Goal: Task Accomplishment & Management: Manage account settings

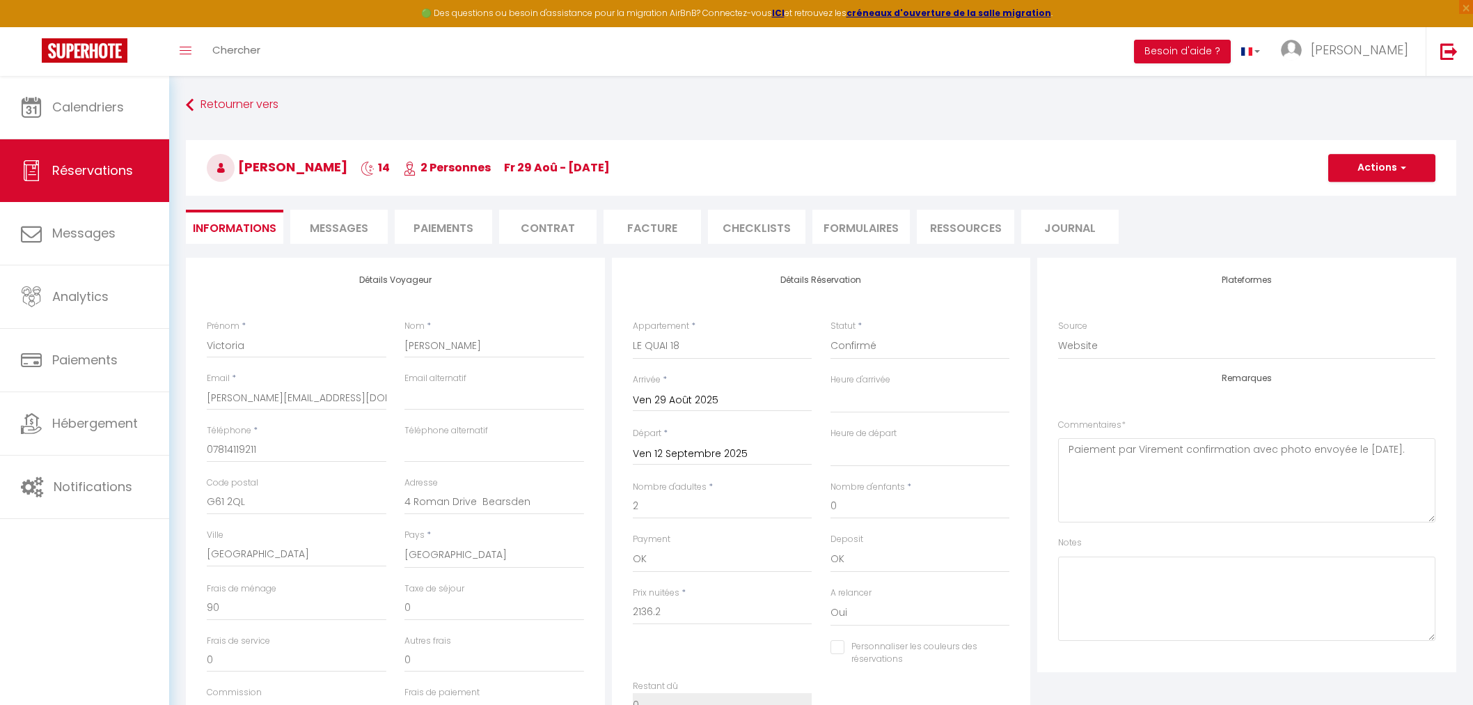
select select "GB"
select select "7090"
select select
select select "69"
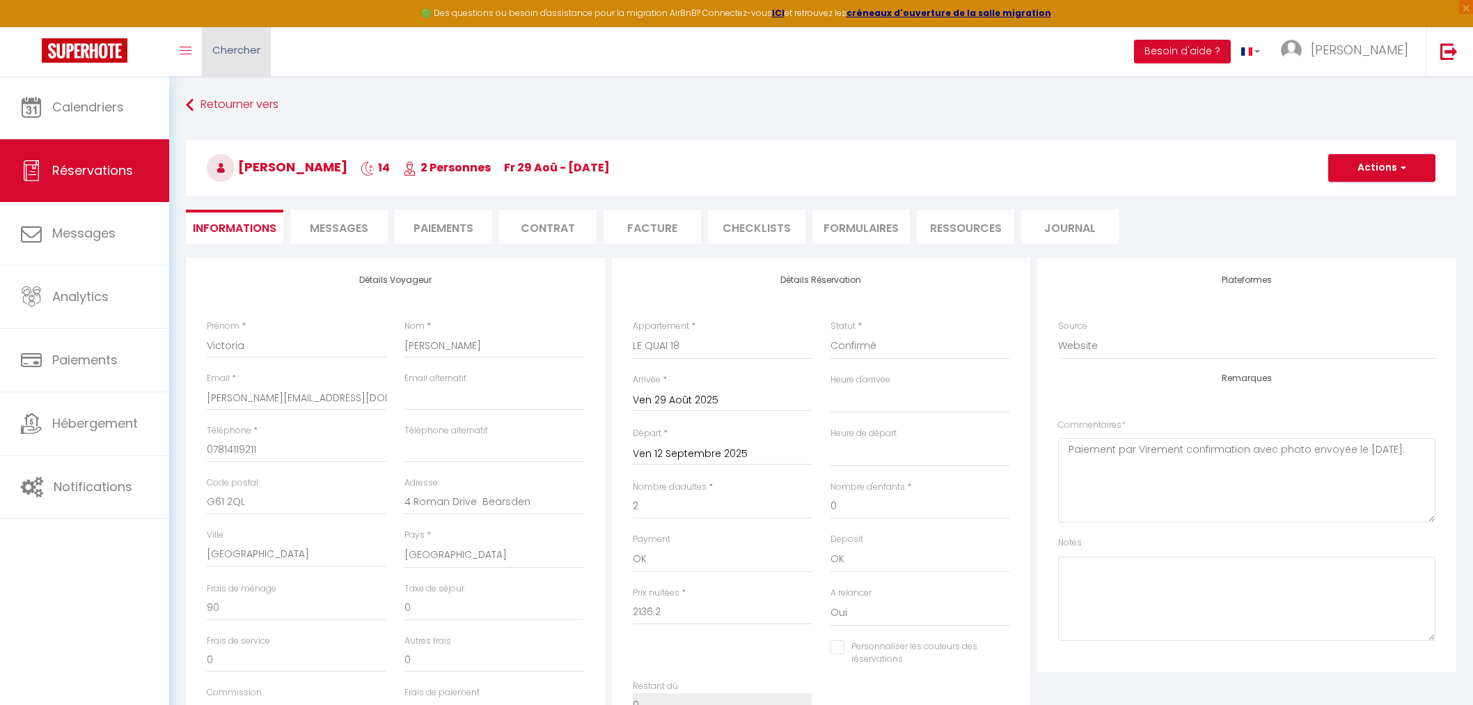
click at [244, 52] on span "Chercher" at bounding box center [236, 49] width 48 height 15
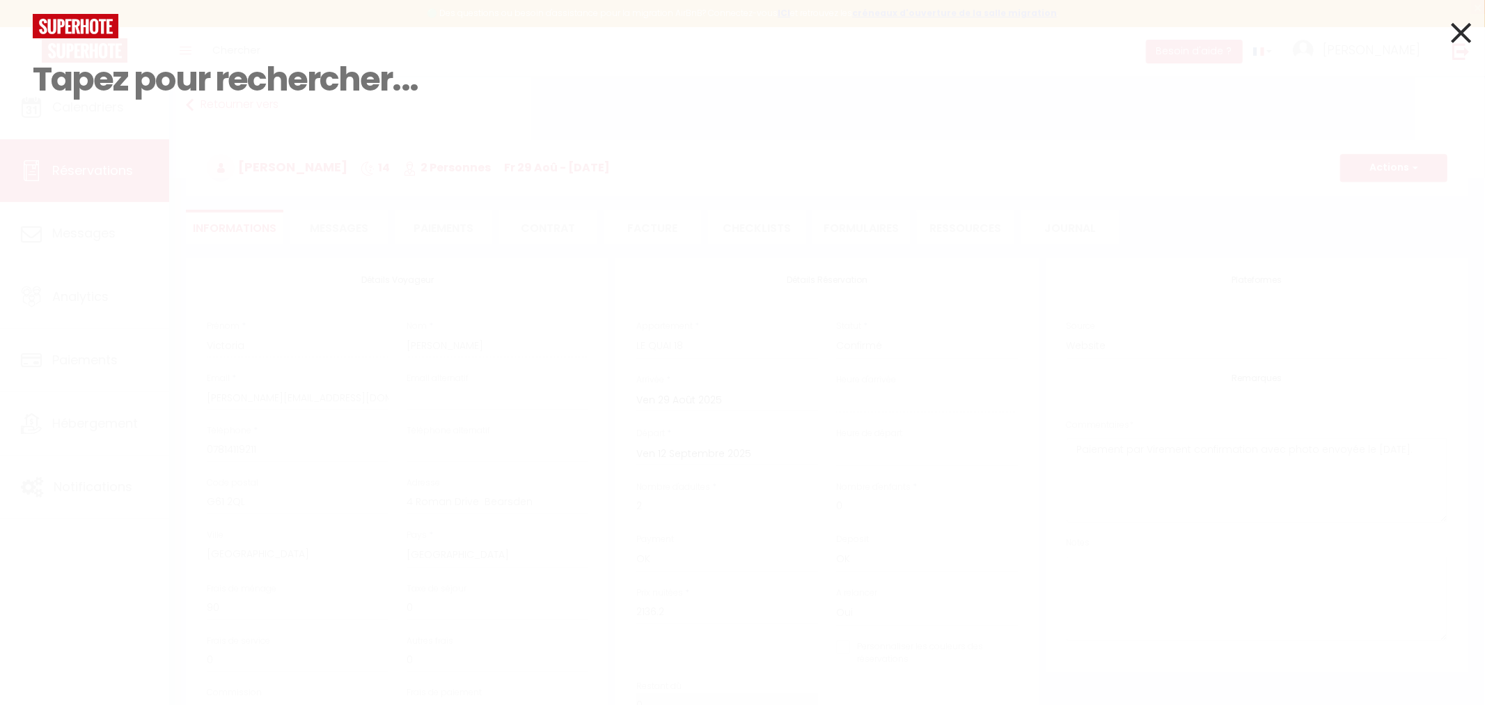
select select
checkbox input "false"
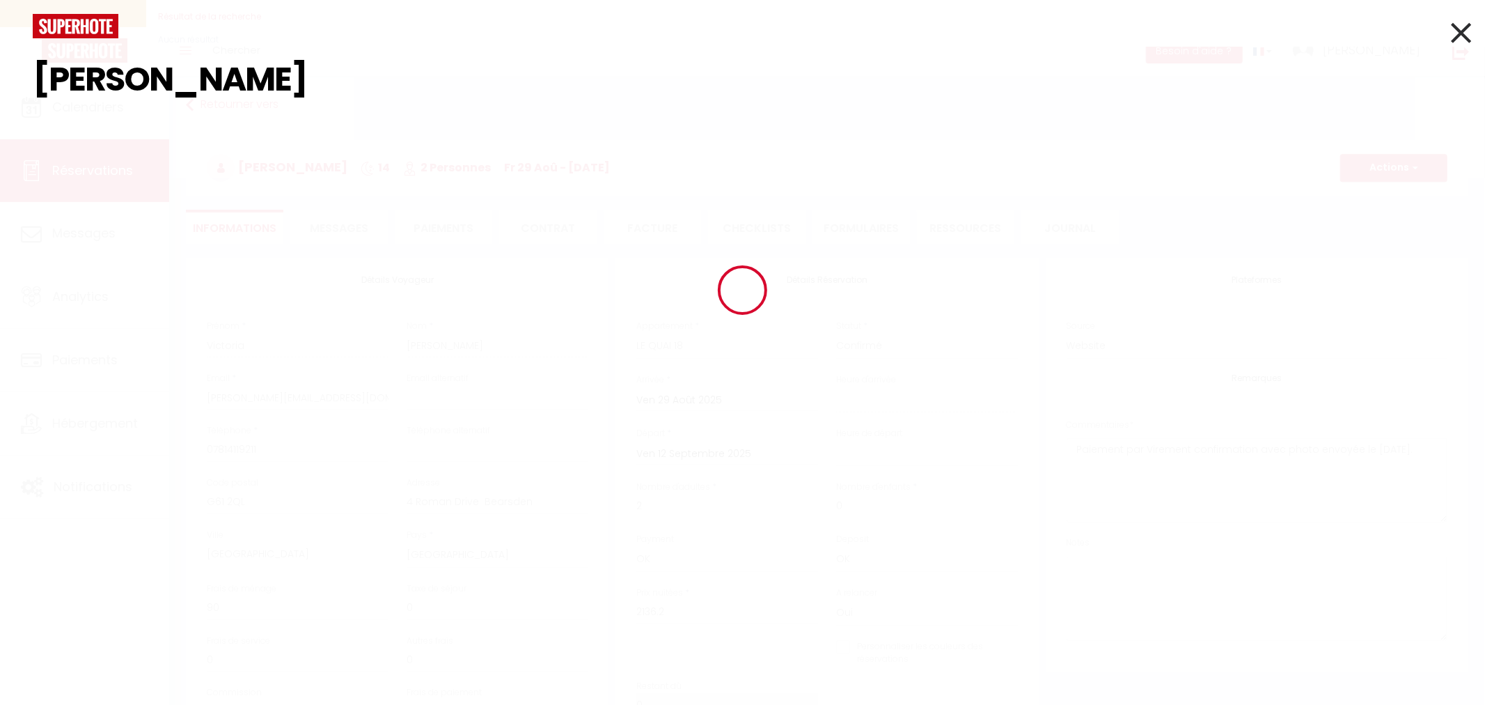
type input "WILI"
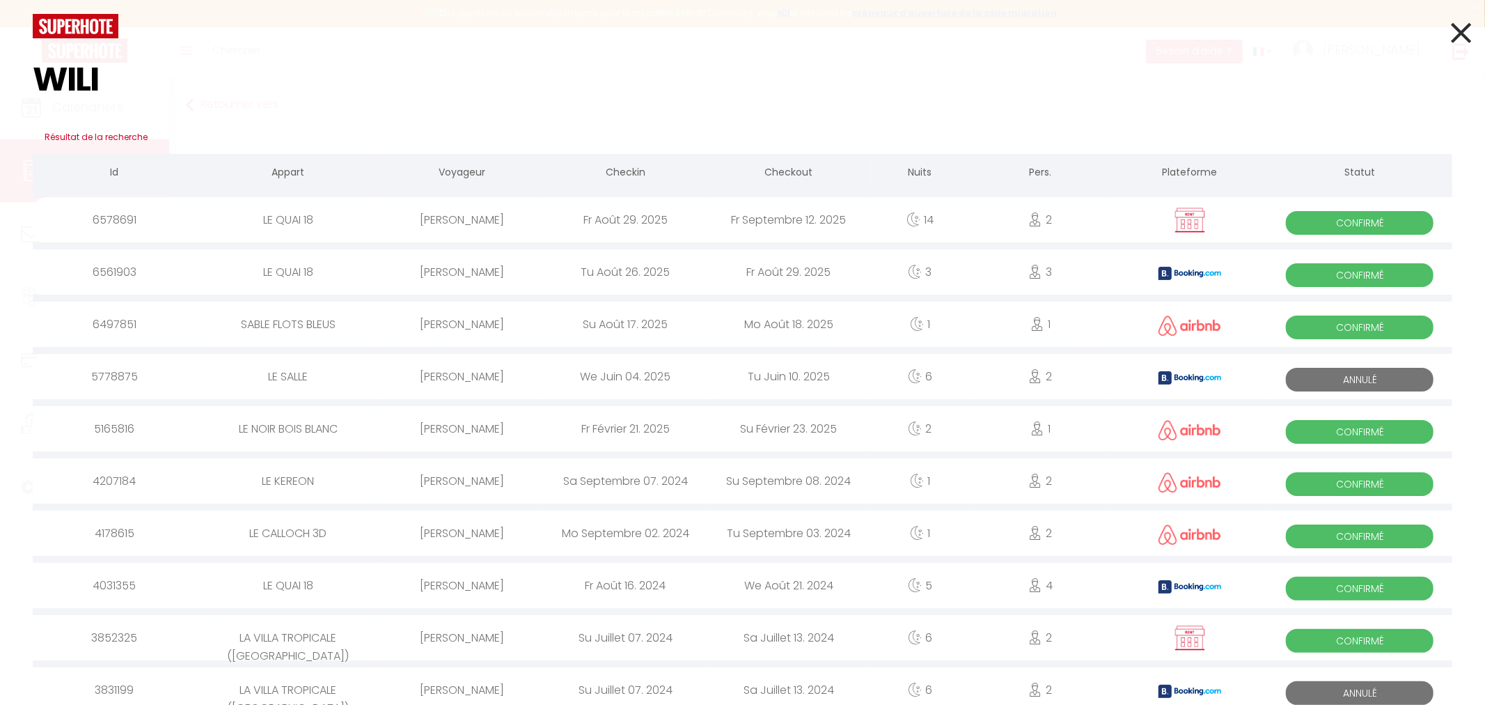
select select
checkbox input "false"
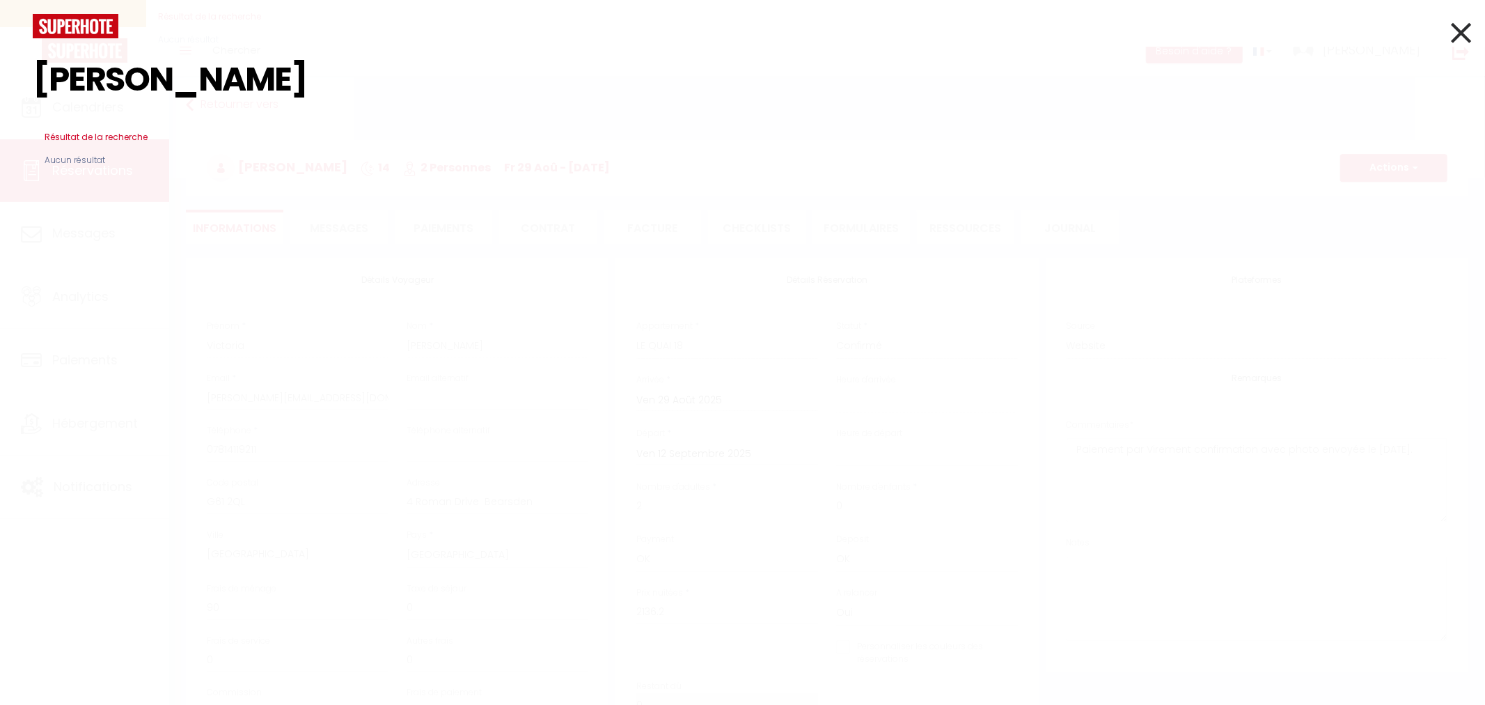
click at [87, 77] on input "[PERSON_NAME]" at bounding box center [743, 79] width 1420 height 82
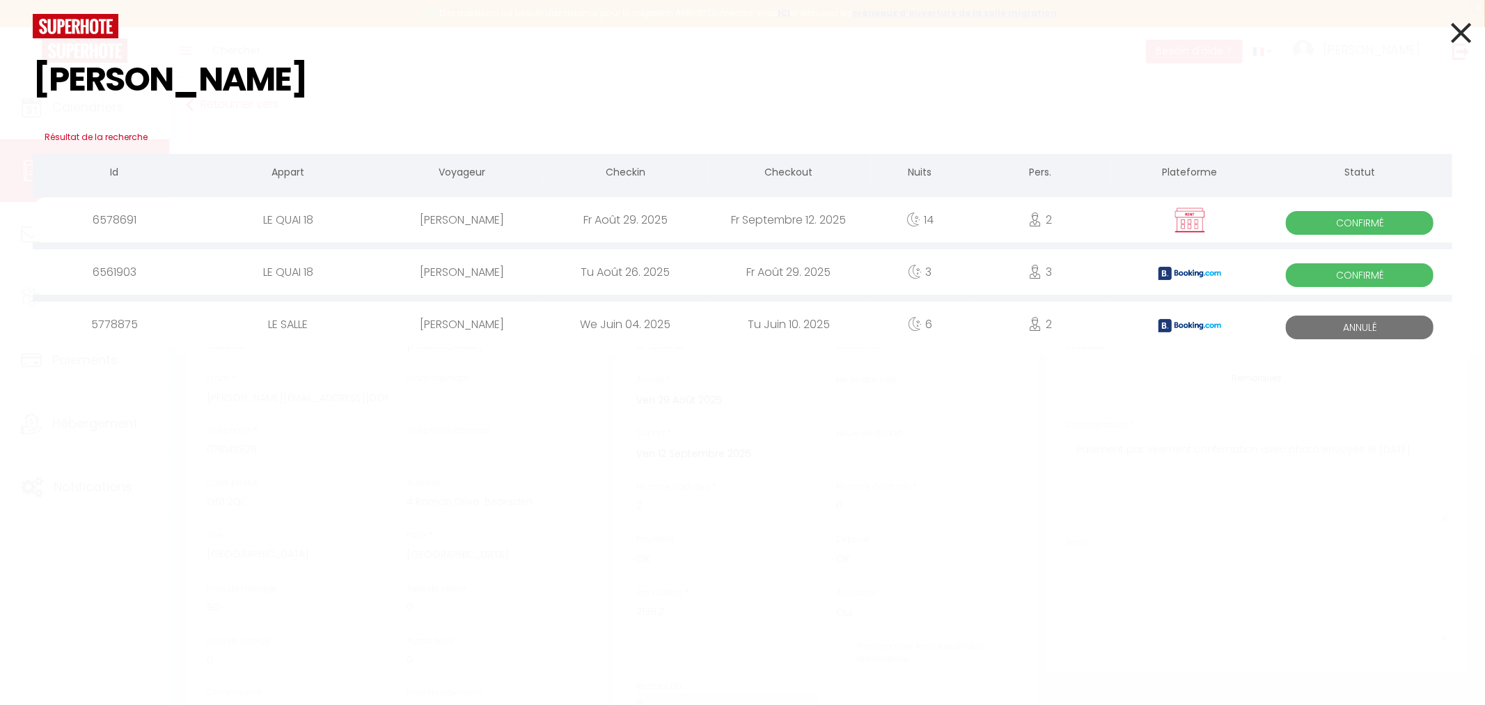
type input "[PERSON_NAME]"
click at [642, 214] on div "Fr Août 29. 2025" at bounding box center [625, 219] width 163 height 45
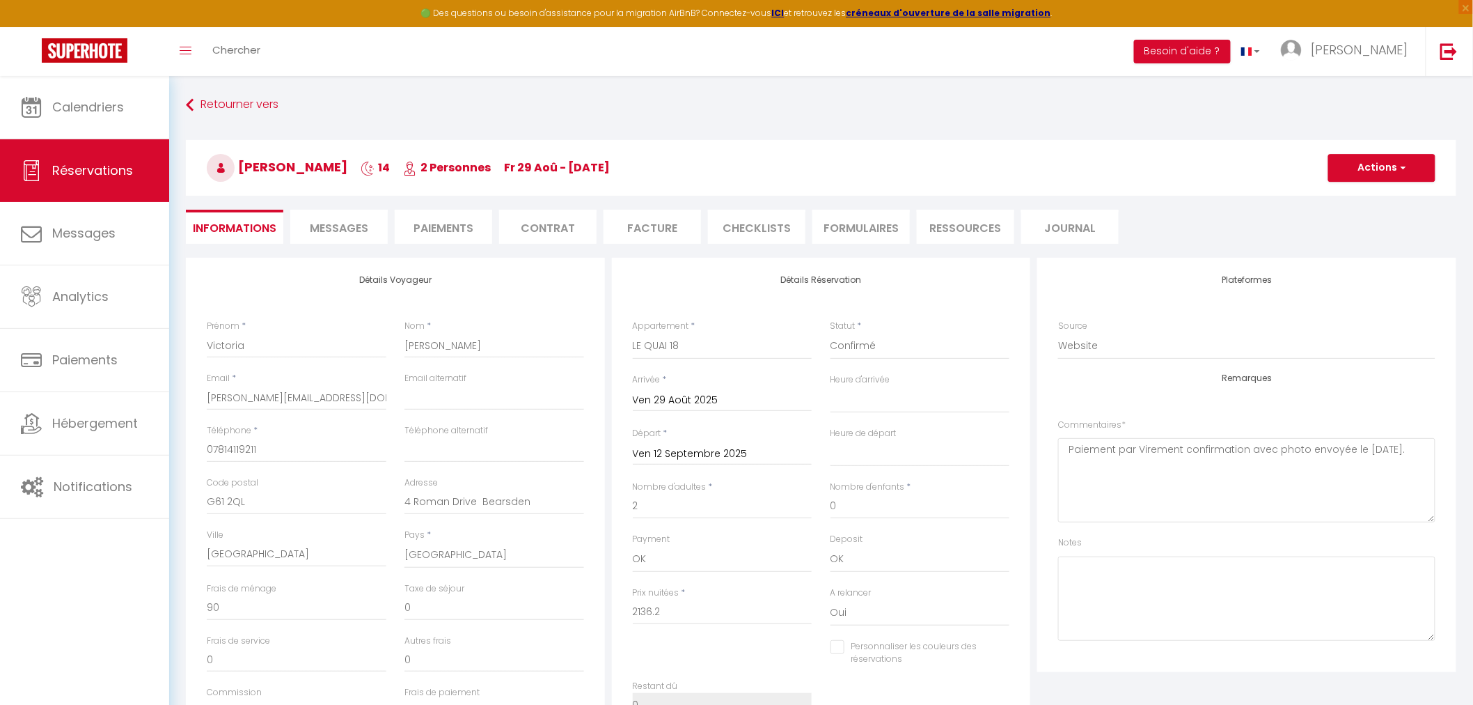
select select
checkbox input "false"
select select
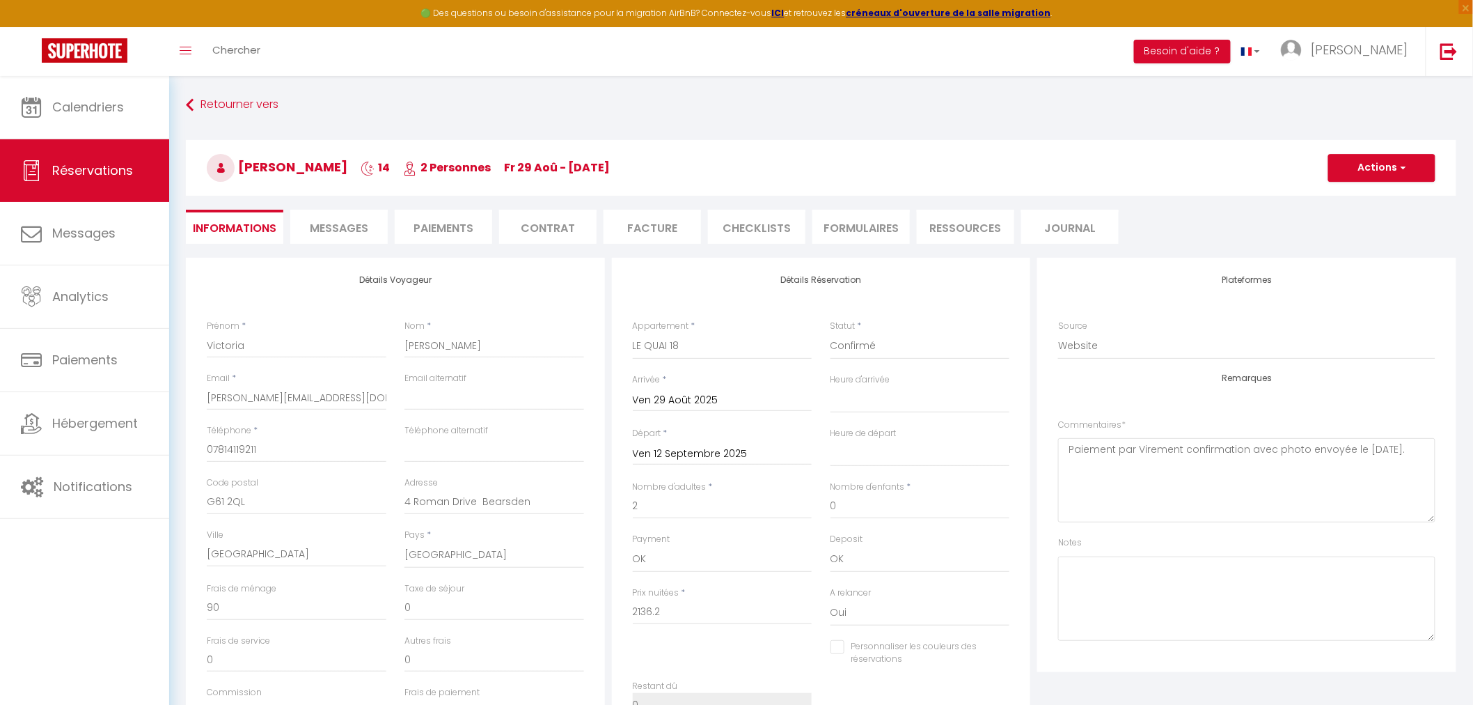
checkbox input "false"
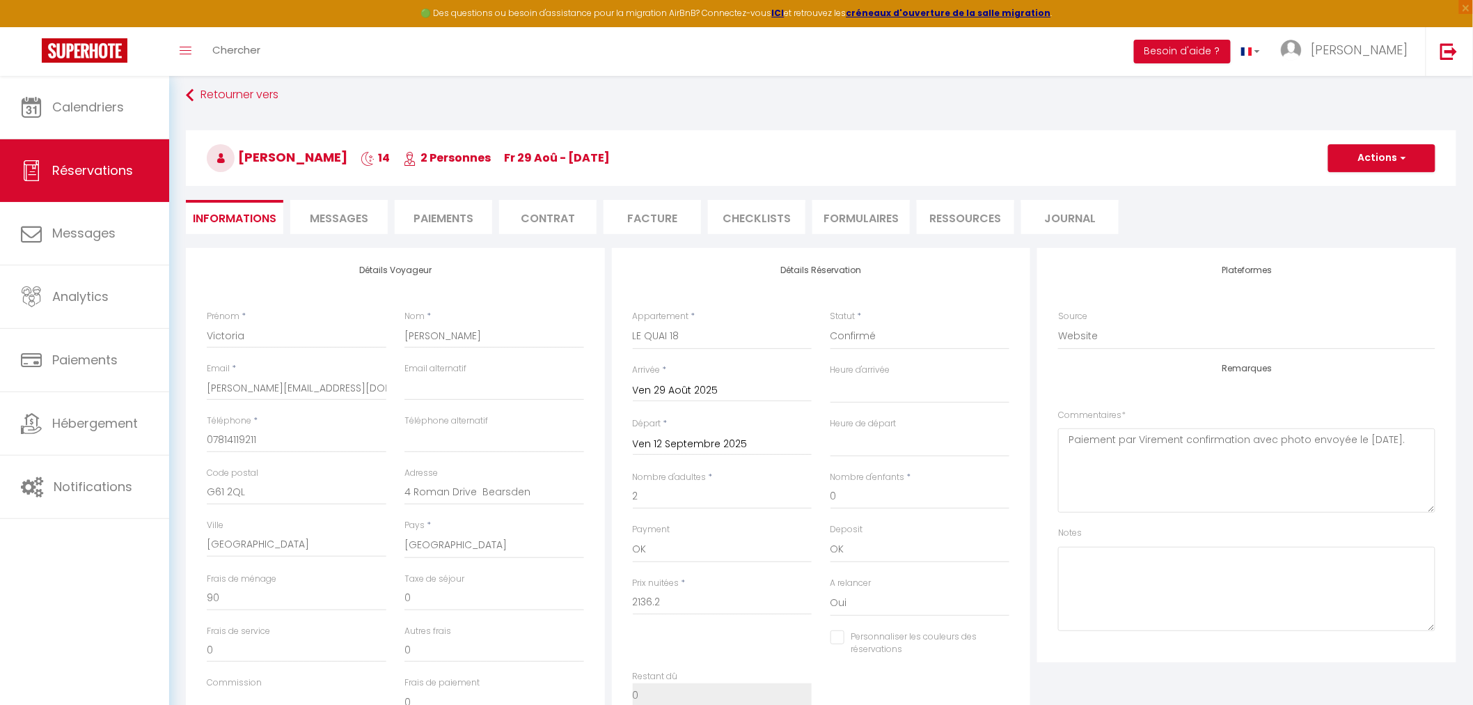
scroll to position [77, 0]
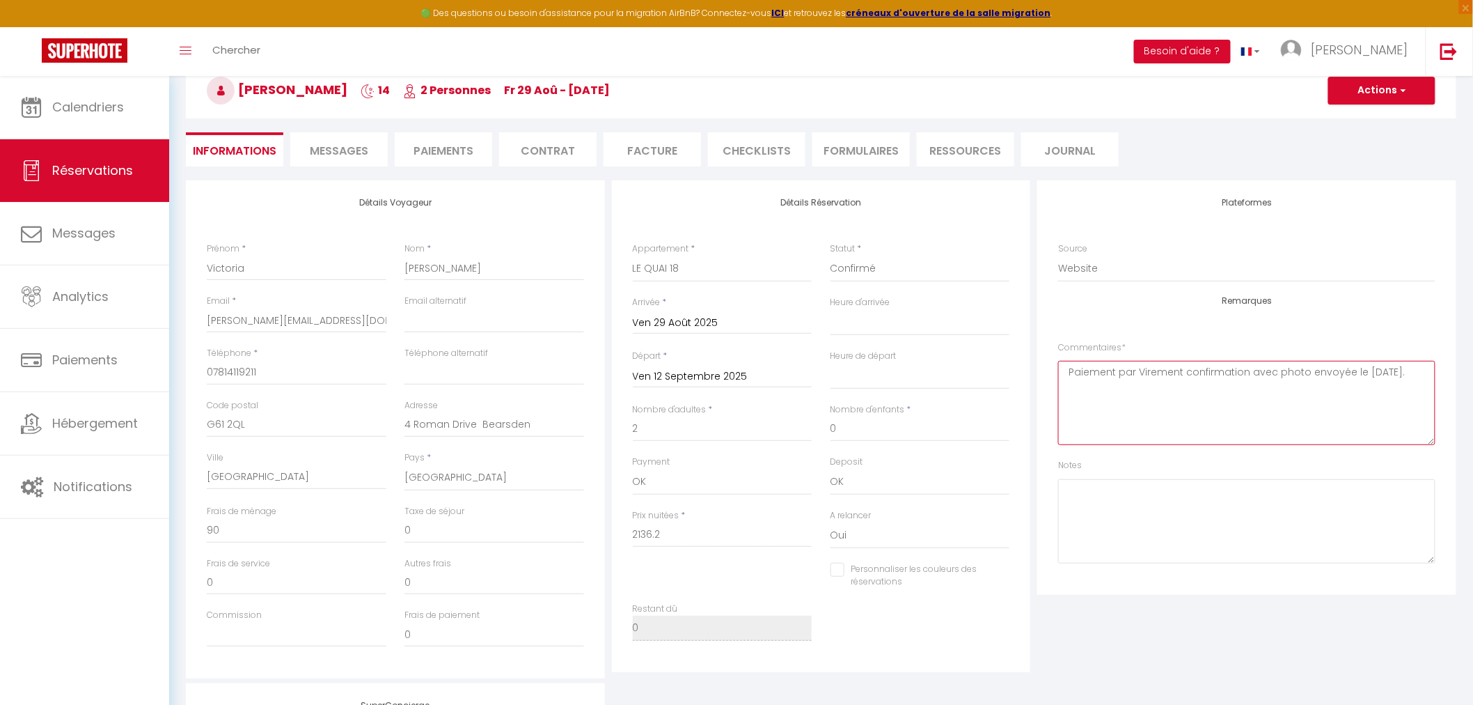
drag, startPoint x: 1234, startPoint y: 377, endPoint x: 1381, endPoint y: 379, distance: 147.6
click at [1381, 379] on textarea "Paiement par Virement confirmation avec photo envoyée le [DATE]." at bounding box center [1246, 403] width 377 height 84
drag, startPoint x: 1182, startPoint y: 372, endPoint x: 1424, endPoint y: 375, distance: 241.6
click at [1424, 375] on textarea "Paiement par Virement confirmation avec photo envoyée le [DATE]." at bounding box center [1246, 403] width 377 height 84
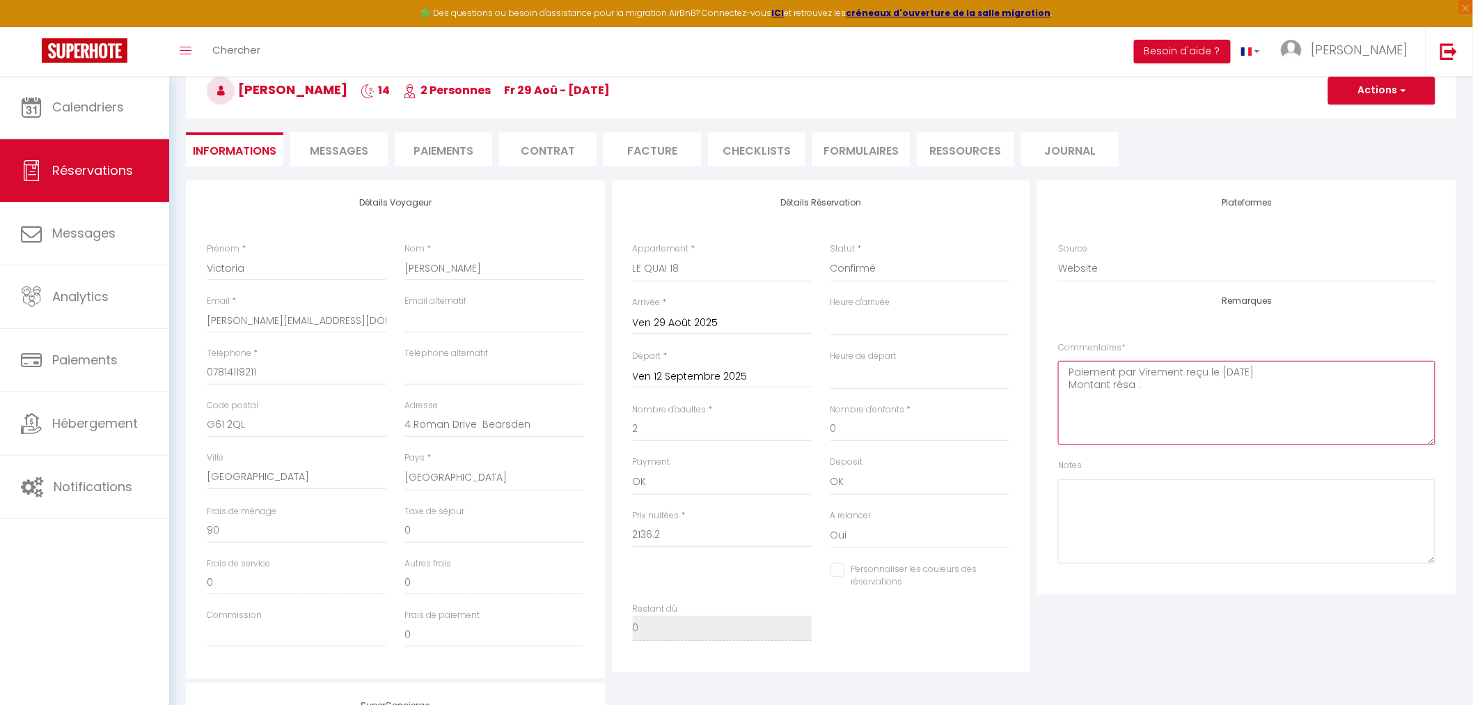
click at [1117, 379] on textarea "Paiement par Virement reçu le [DATE] Montant résa :" at bounding box center [1246, 403] width 377 height 84
type textarea "Paiement par Virement reçu le [DATE] Montant total résa :"
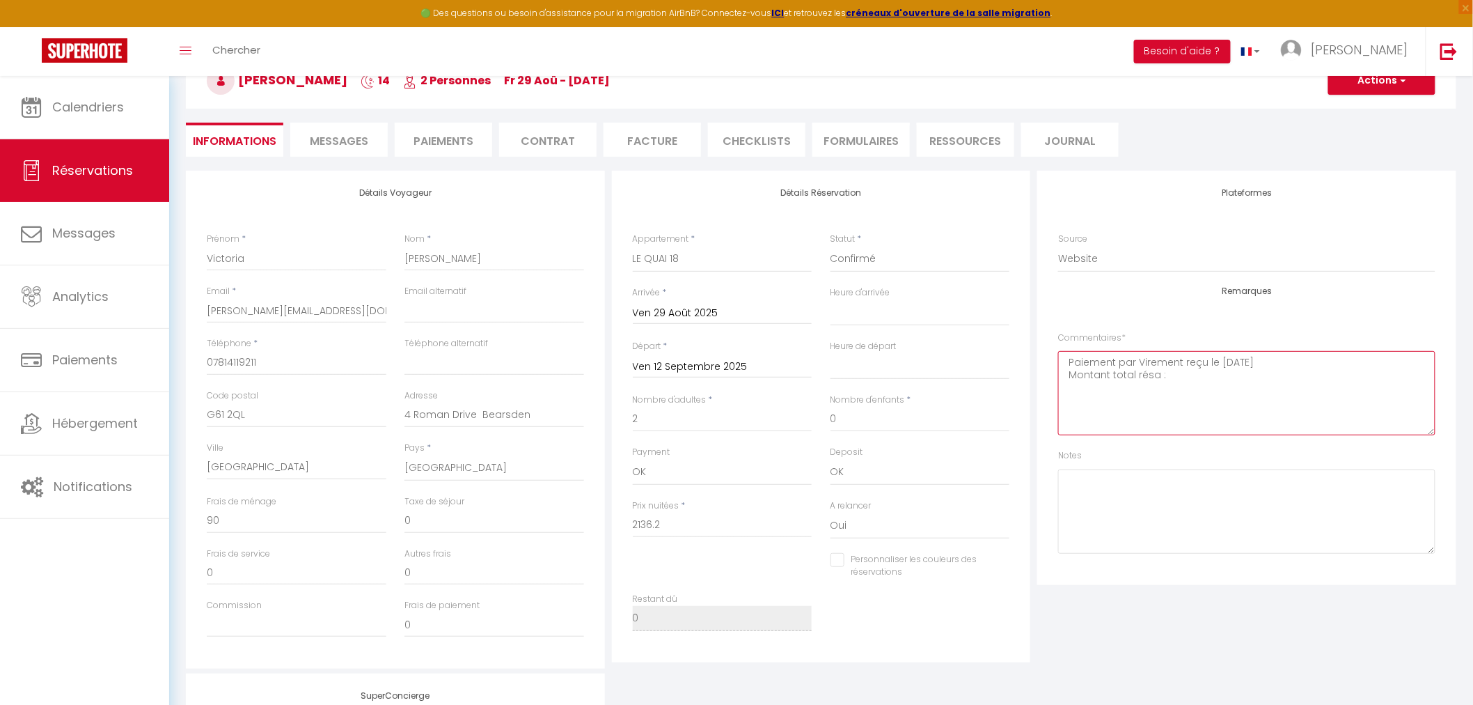
scroll to position [0, 0]
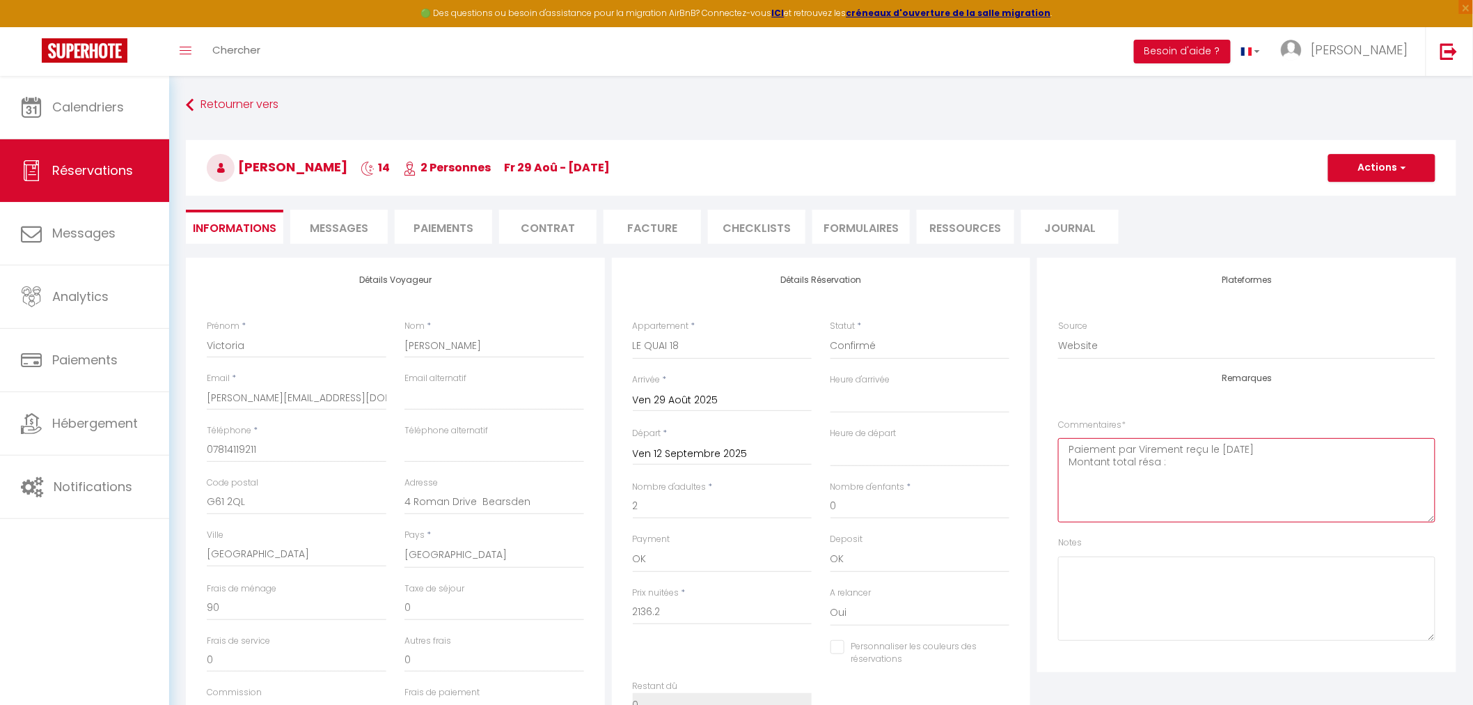
select select
checkbox input "false"
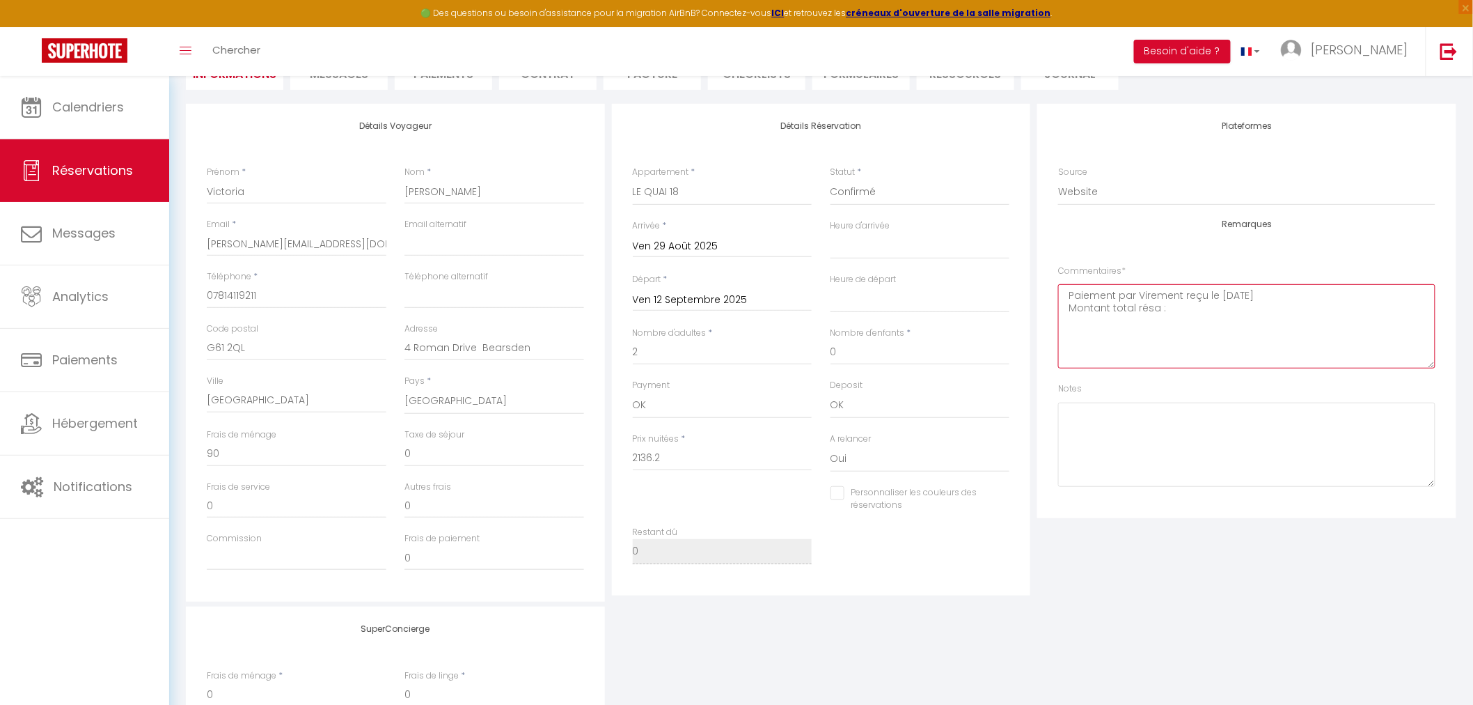
scroll to position [155, 0]
select select
checkbox input "false"
click at [1221, 315] on textarea "Paiement par Virement reçu le [DATE] Montant total résa :" at bounding box center [1246, 325] width 377 height 84
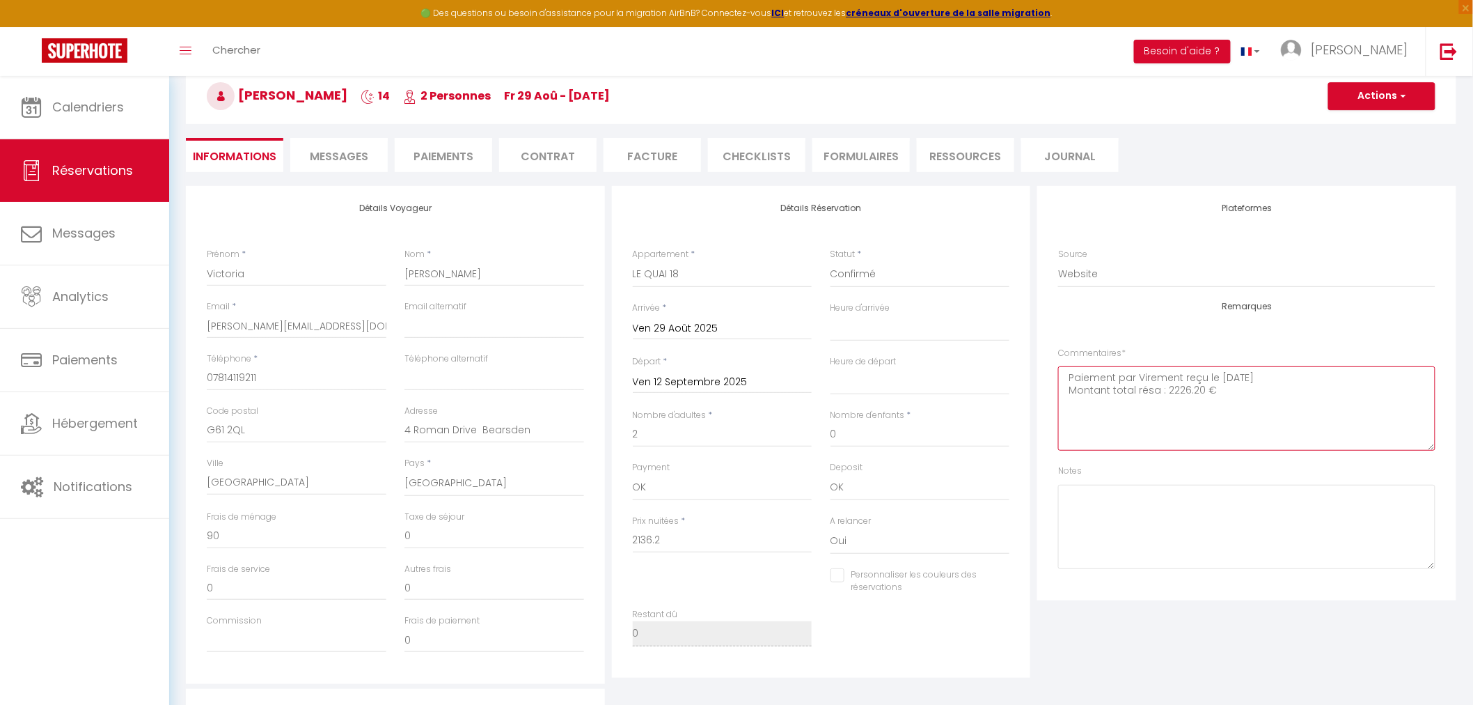
scroll to position [0, 0]
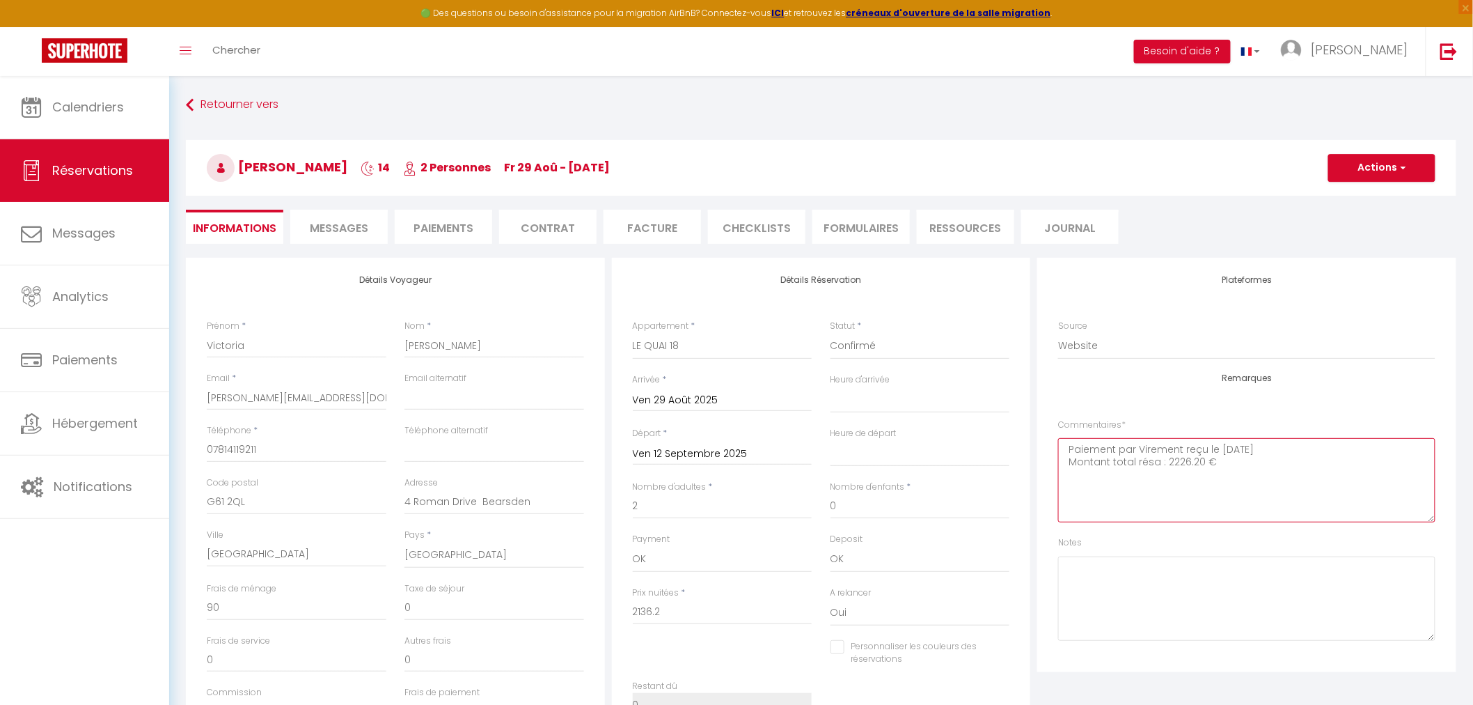
type textarea "Paiement par Virement reçu le [DATE] Montant total résa : 2226.20 €"
click at [1382, 168] on button "Actions" at bounding box center [1381, 168] width 107 height 28
click at [1358, 198] on link "Enregistrer" at bounding box center [1368, 198] width 110 height 18
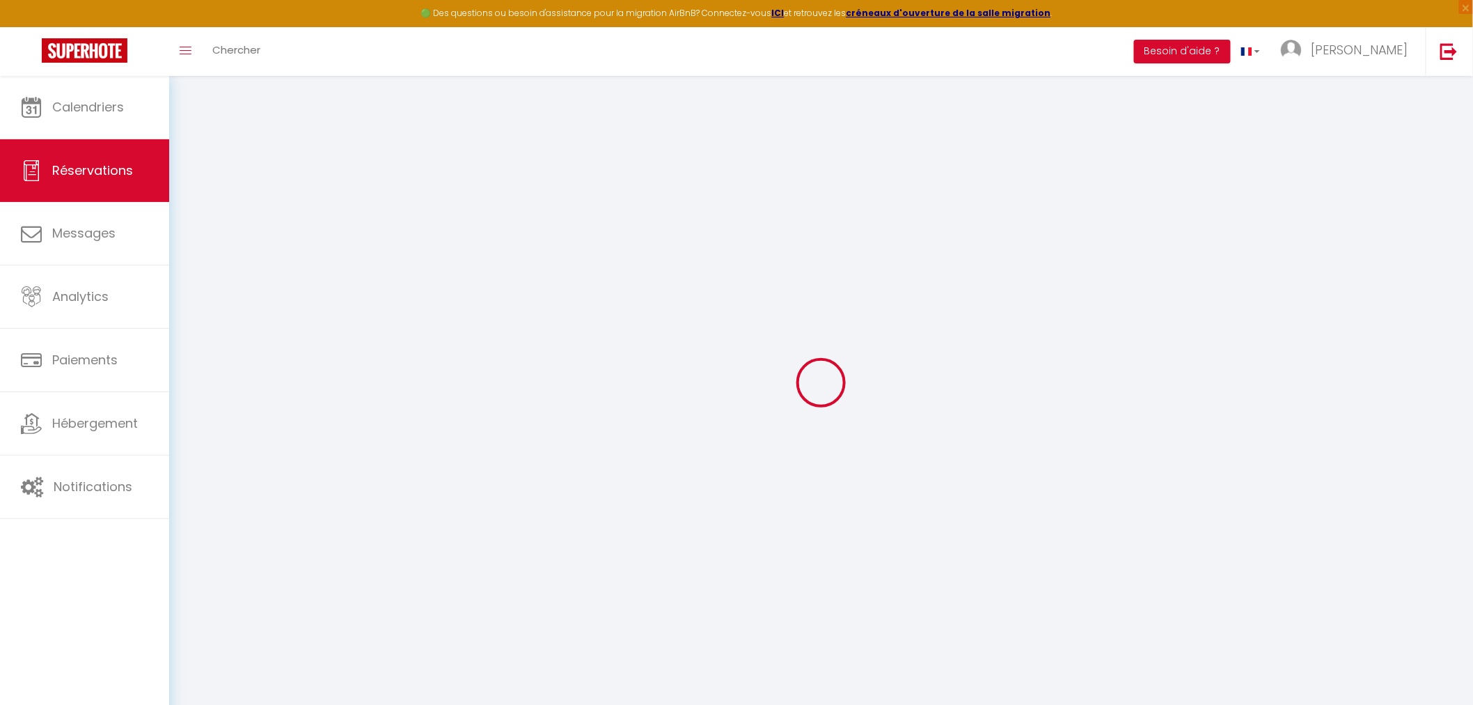
select select "not_cancelled"
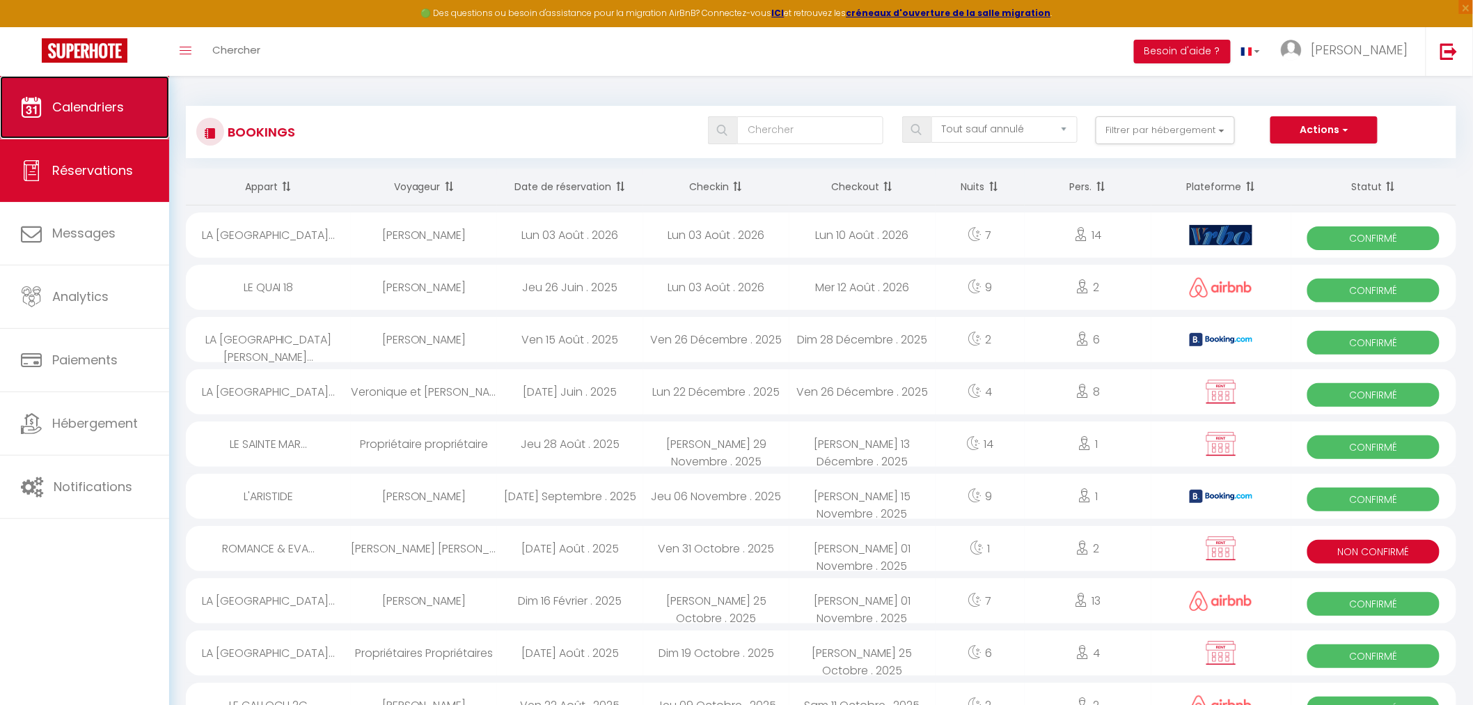
click at [97, 123] on link "Calendriers" at bounding box center [84, 107] width 169 height 63
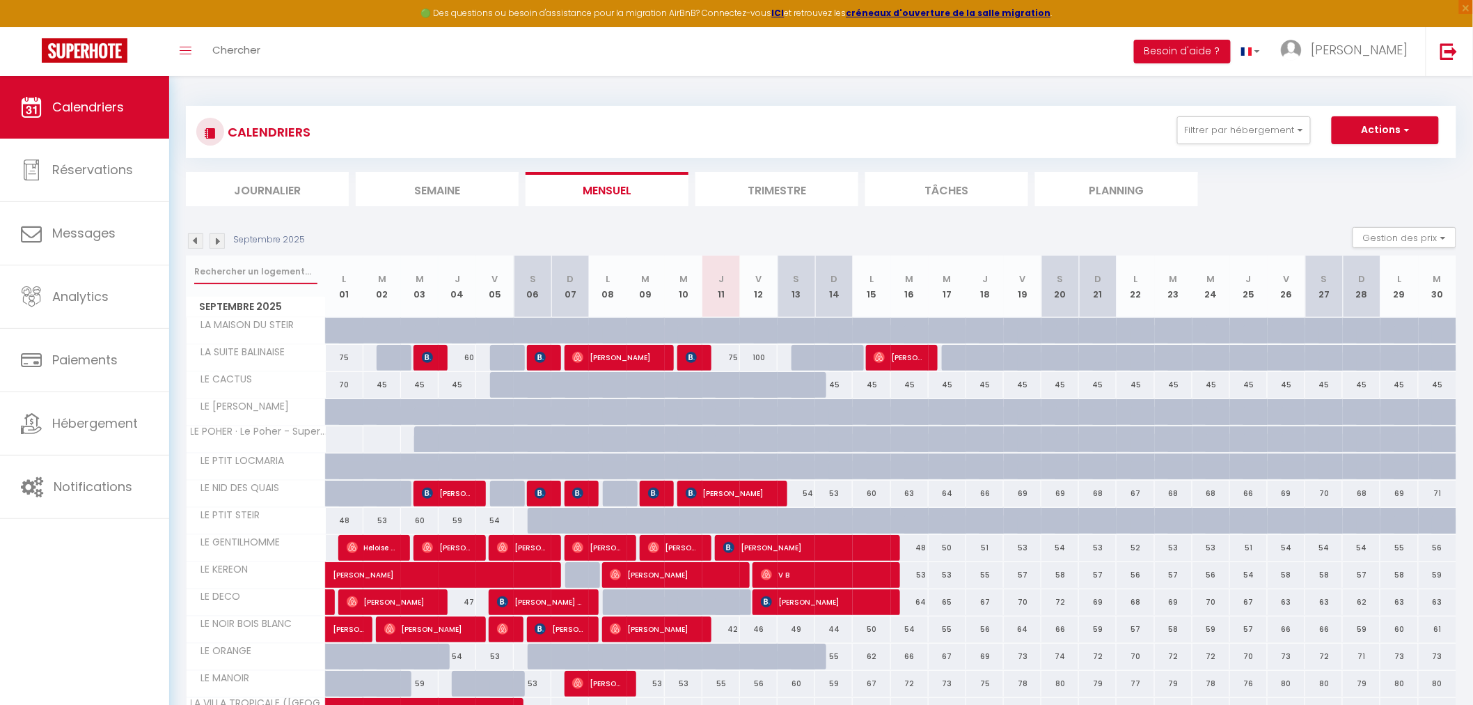
click at [270, 268] on input "text" at bounding box center [255, 271] width 123 height 25
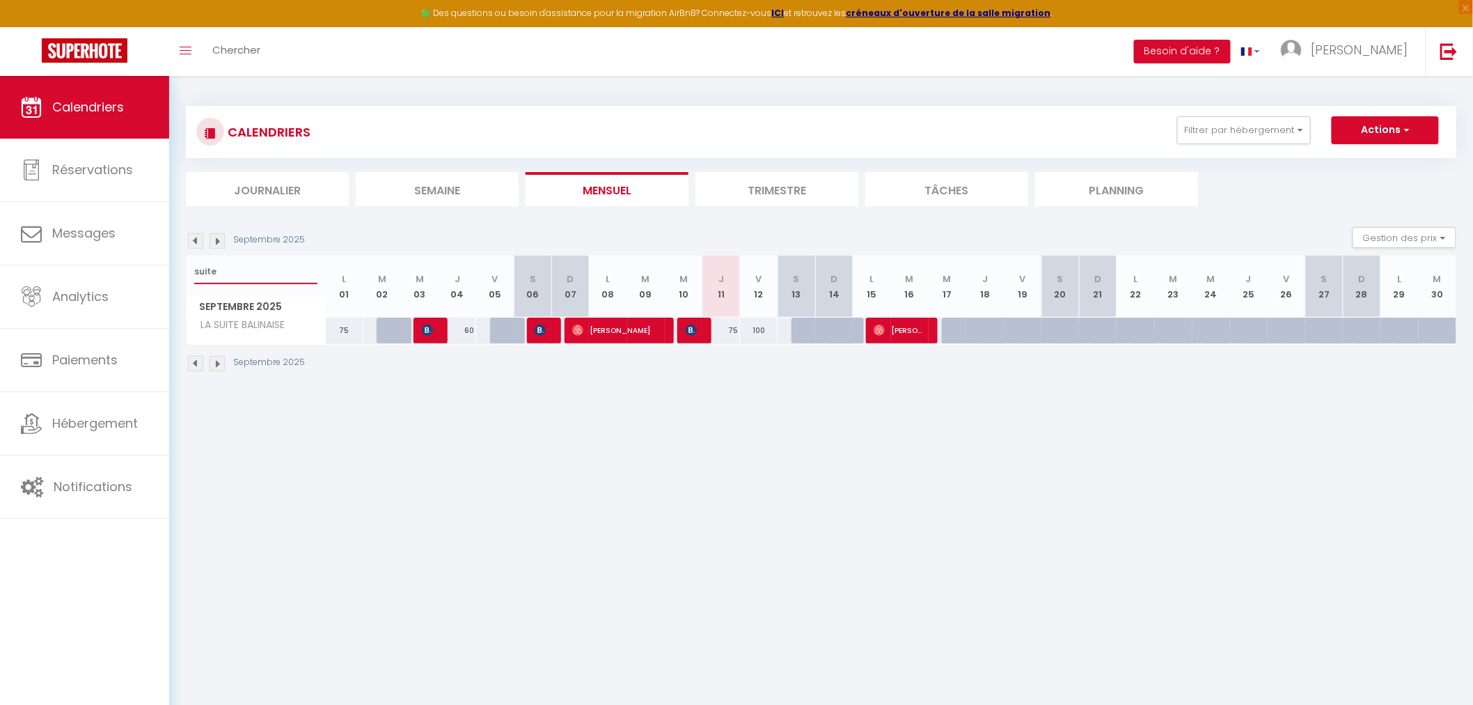
type input "suite"
click at [730, 338] on div "75" at bounding box center [722, 330] width 38 height 26
type input "75"
select select "1"
type input "Jeu 11 Septembre 2025"
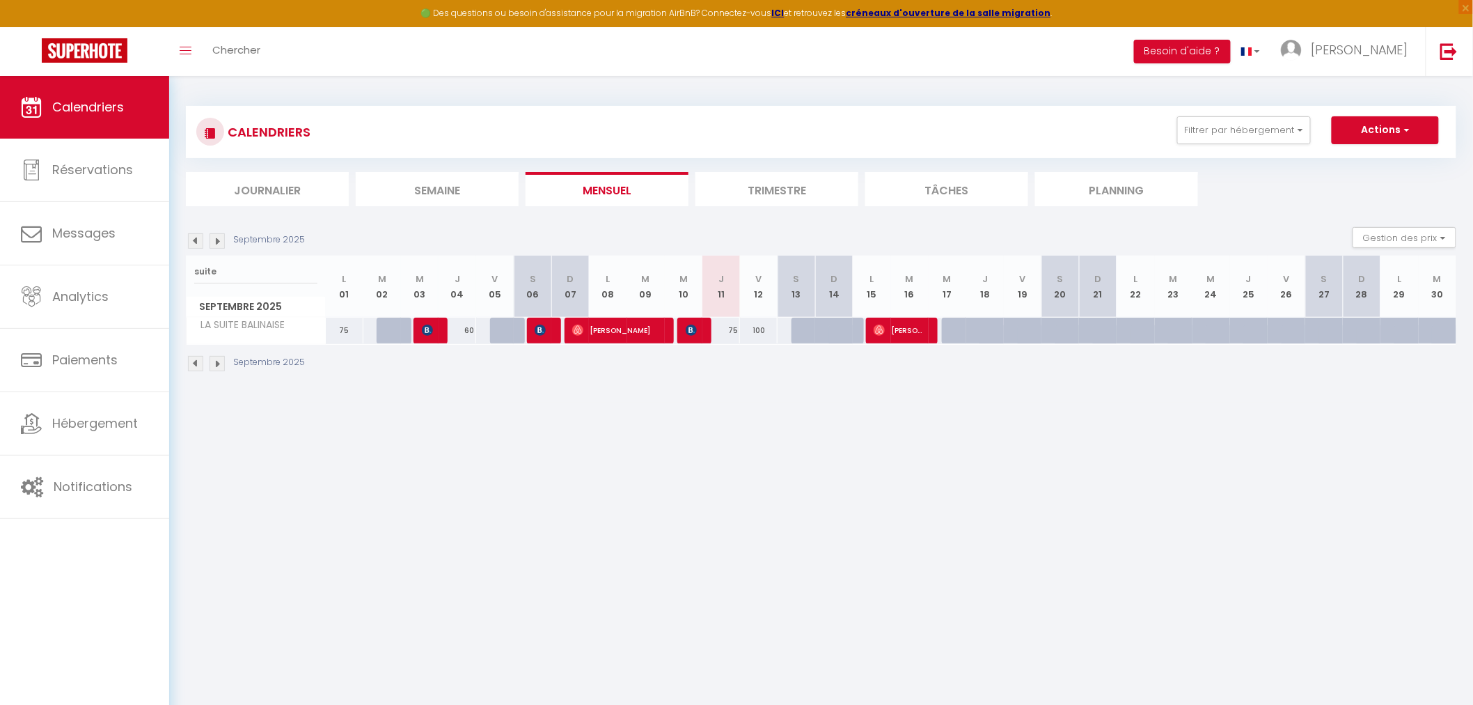
type input "Ven 12 Septembre 2025"
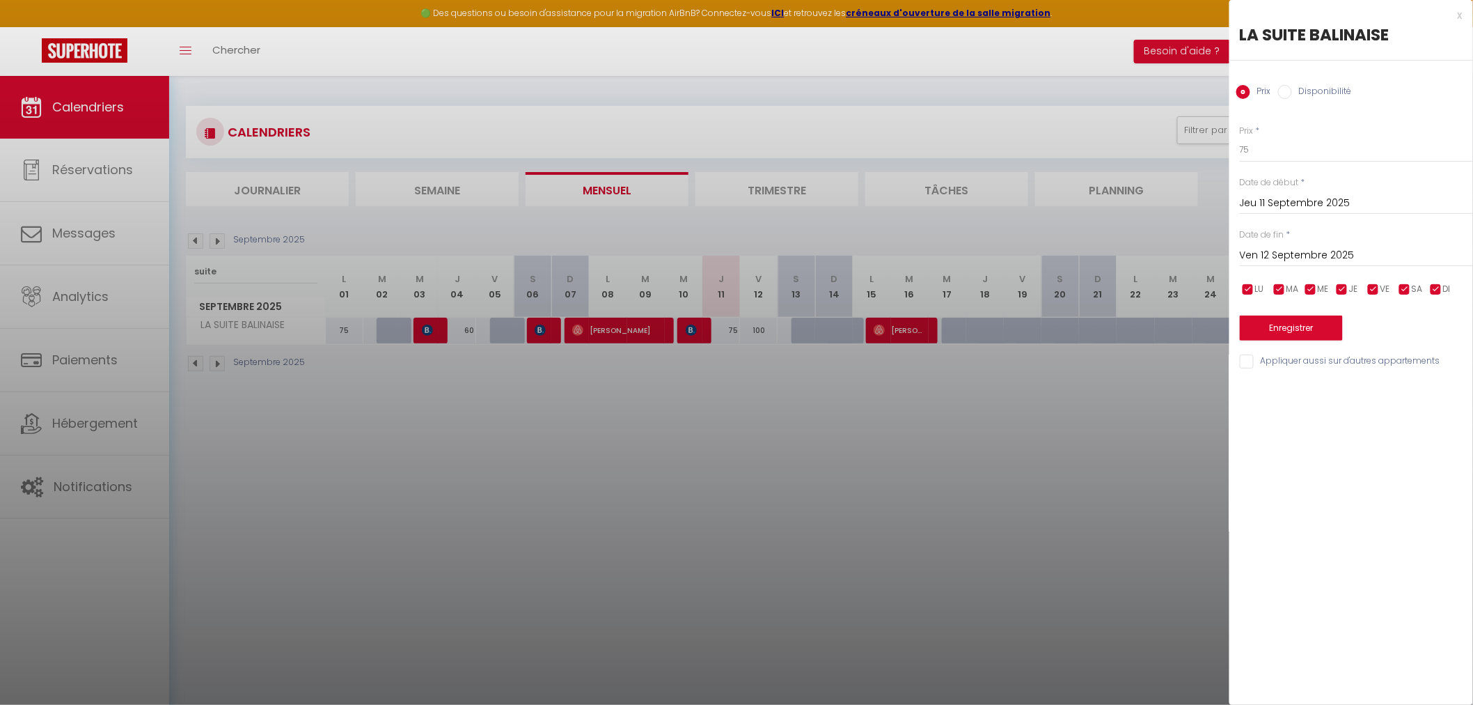
click at [1303, 91] on label "Disponibilité" at bounding box center [1322, 92] width 60 height 15
click at [1292, 91] on input "Disponibilité" at bounding box center [1285, 92] width 14 height 14
radio input "true"
radio input "false"
drag, startPoint x: 1271, startPoint y: 153, endPoint x: 1271, endPoint y: 162, distance: 9.1
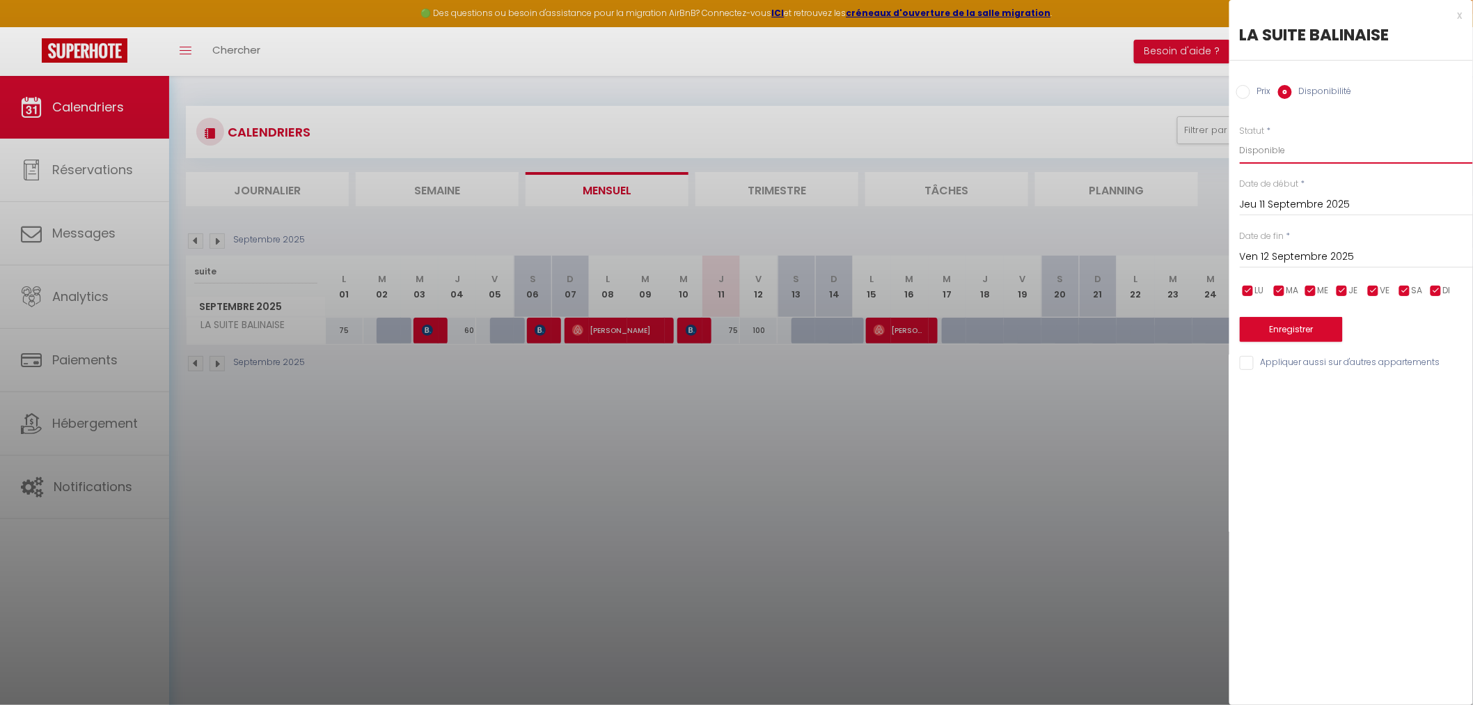
click at [1271, 153] on select "Disponible Indisponible" at bounding box center [1356, 150] width 233 height 26
select select "0"
click at [1240, 137] on select "Disponible Indisponible" at bounding box center [1356, 150] width 233 height 26
click at [1295, 246] on div "Ven 12 Septembre 2025 < [DATE] > Dim Lun Mar Mer Jeu Ven Sam 1 2 3 4 5 6 7 8 9 …" at bounding box center [1356, 255] width 233 height 25
click at [1303, 251] on input "Ven 12 Septembre 2025" at bounding box center [1356, 257] width 233 height 18
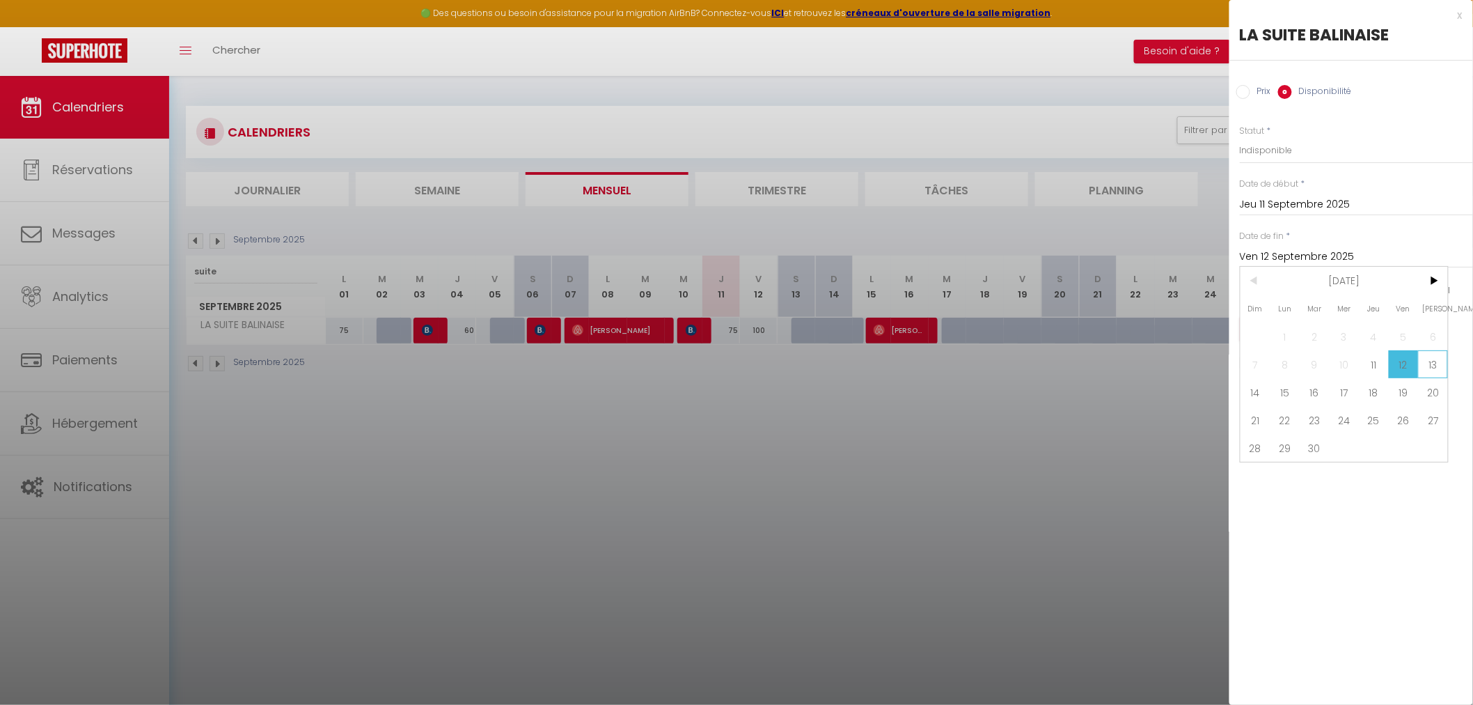
click at [1435, 360] on span "13" at bounding box center [1433, 364] width 30 height 28
type input "[PERSON_NAME] 13 Septembre 2025"
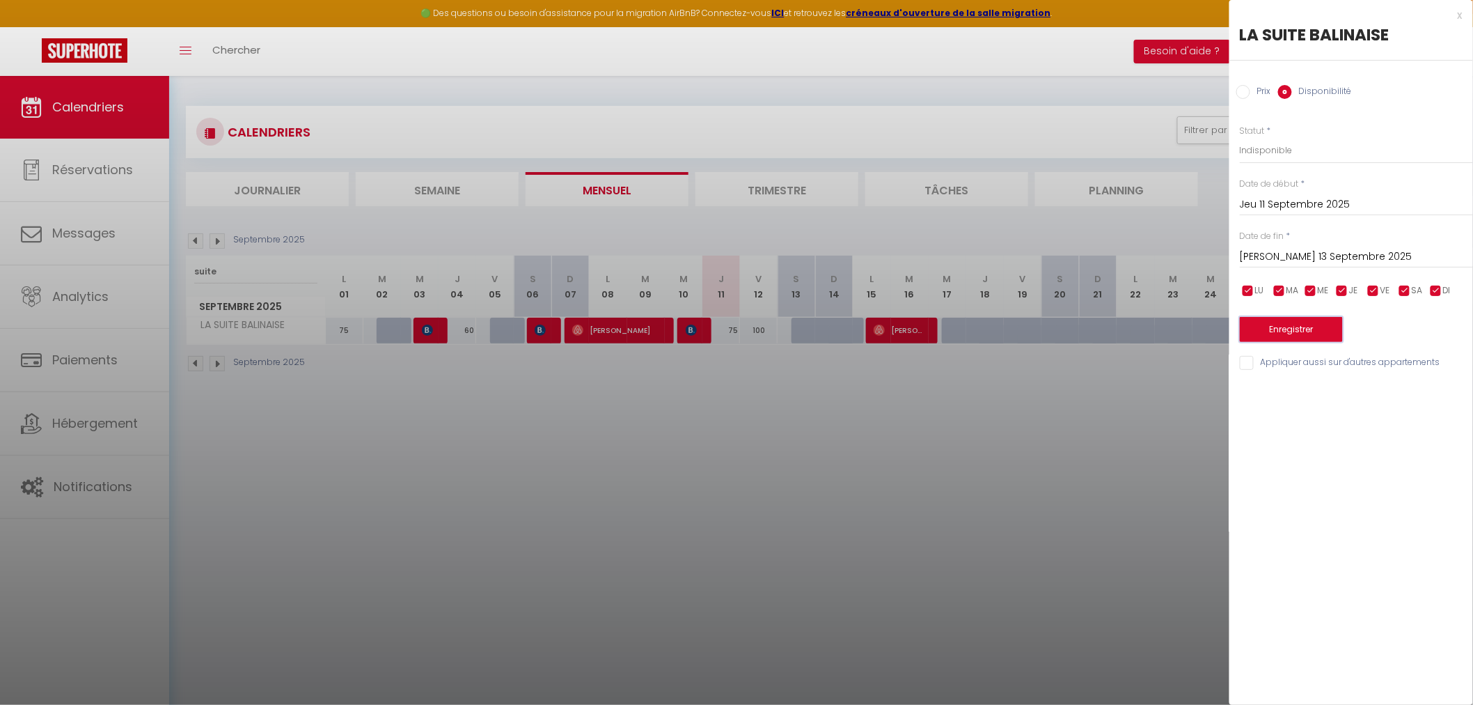
click at [1298, 325] on button "Enregistrer" at bounding box center [1291, 329] width 103 height 25
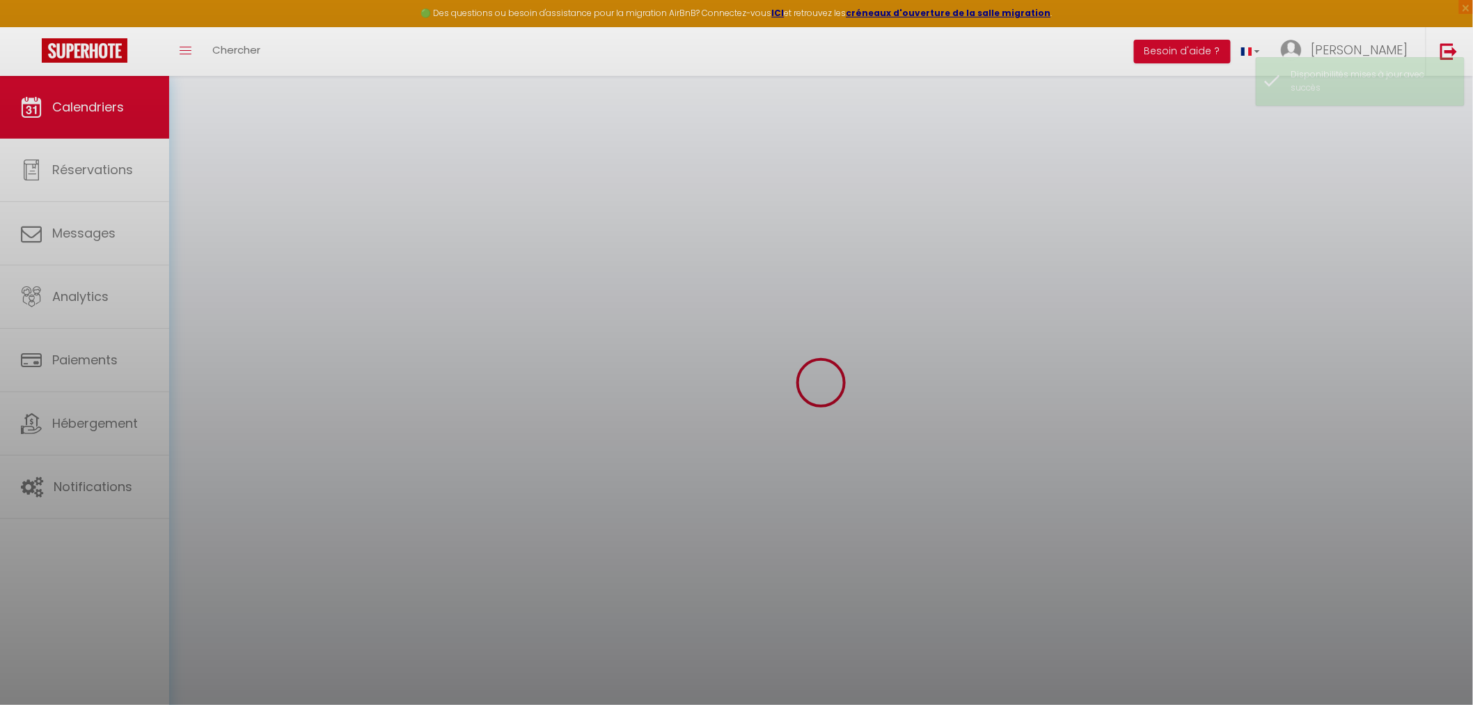
select select
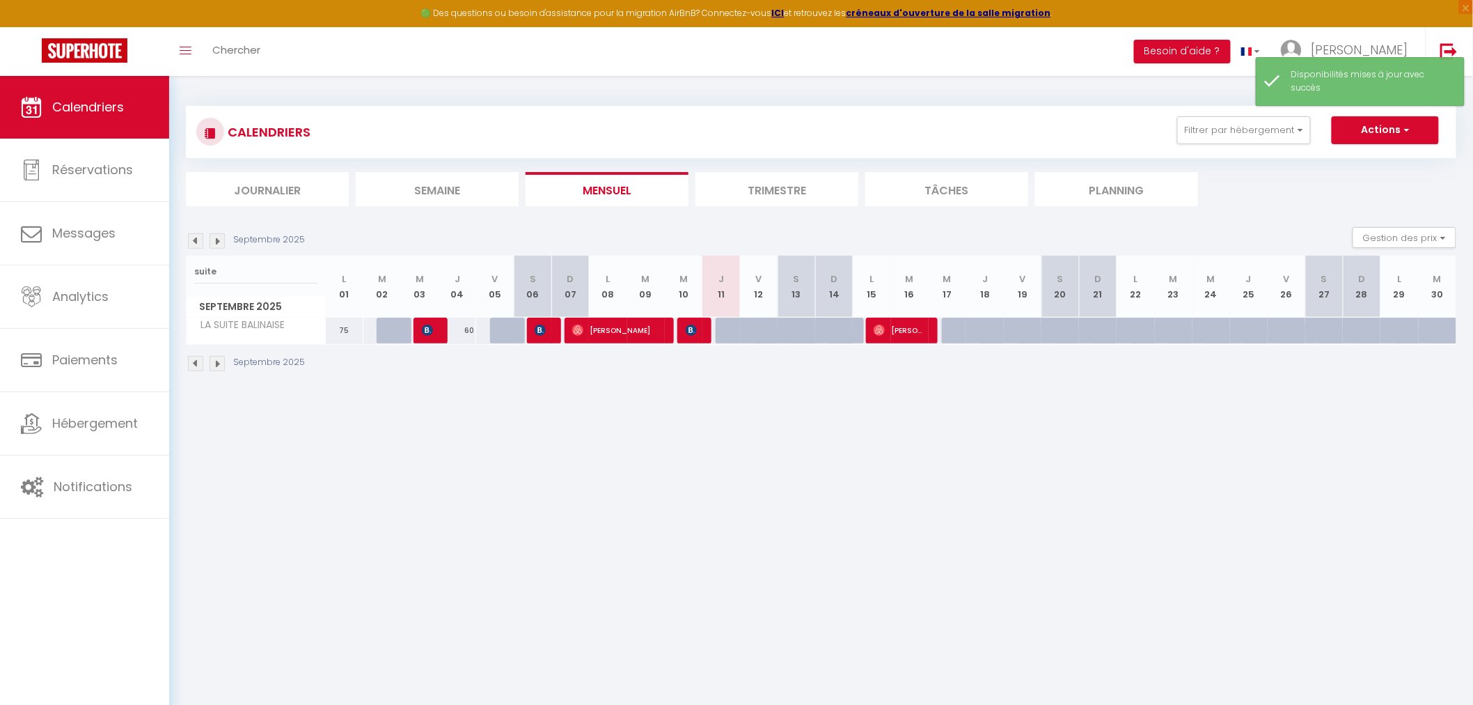
click at [1053, 600] on body "🟢 Des questions ou besoin d'assistance pour la migration AirBnB? Connectez-vous…" at bounding box center [736, 428] width 1473 height 705
click at [697, 326] on span "[PERSON_NAME]" at bounding box center [692, 330] width 13 height 26
select select "OK"
select select "0"
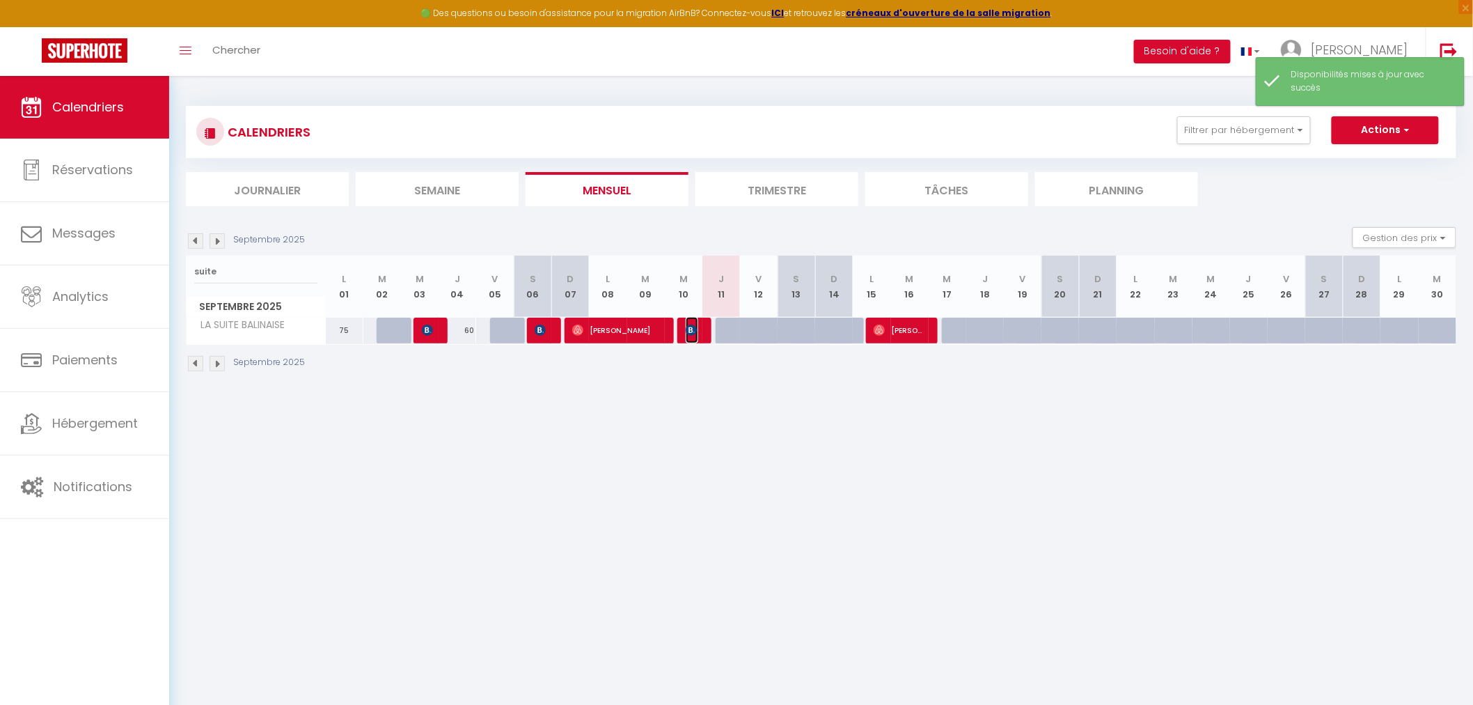
select select "0"
select select "1"
select select
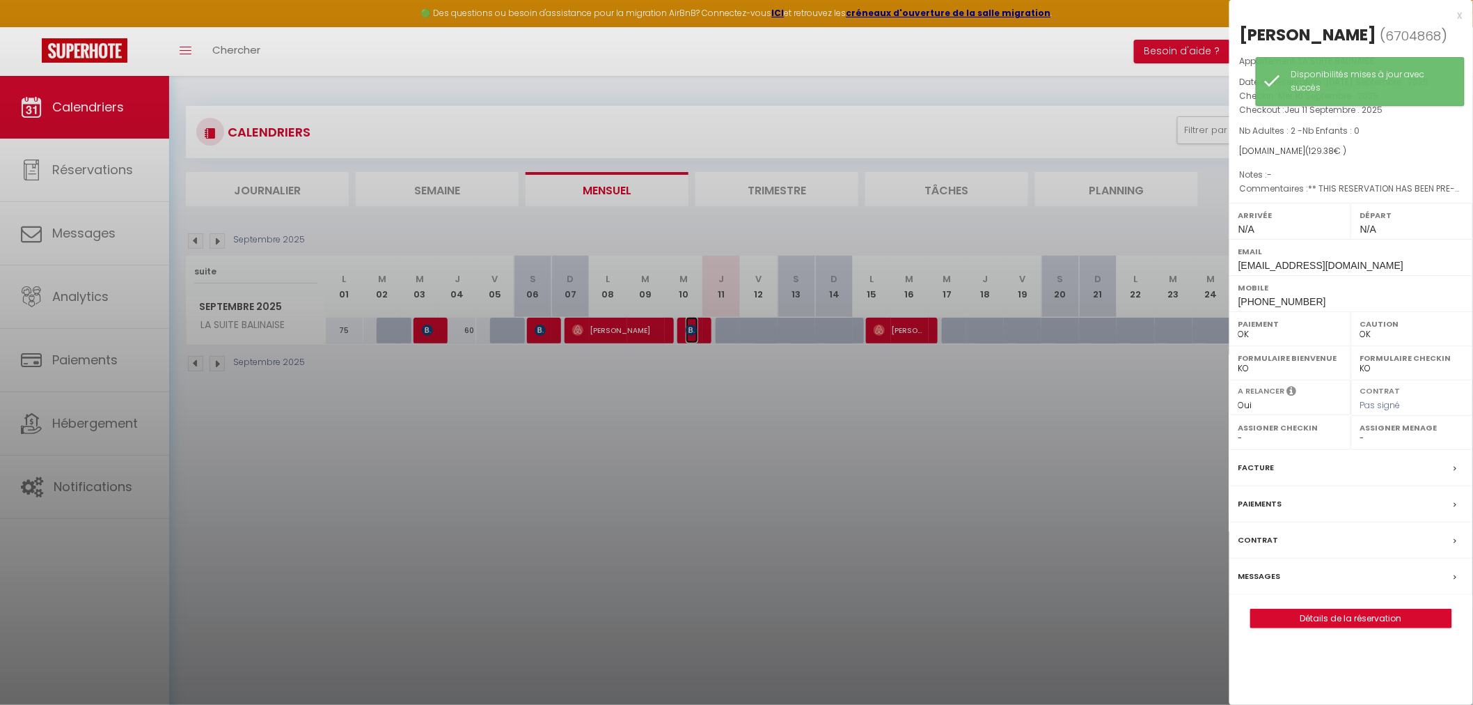
select select "35679"
